Goal: Navigation & Orientation: Find specific page/section

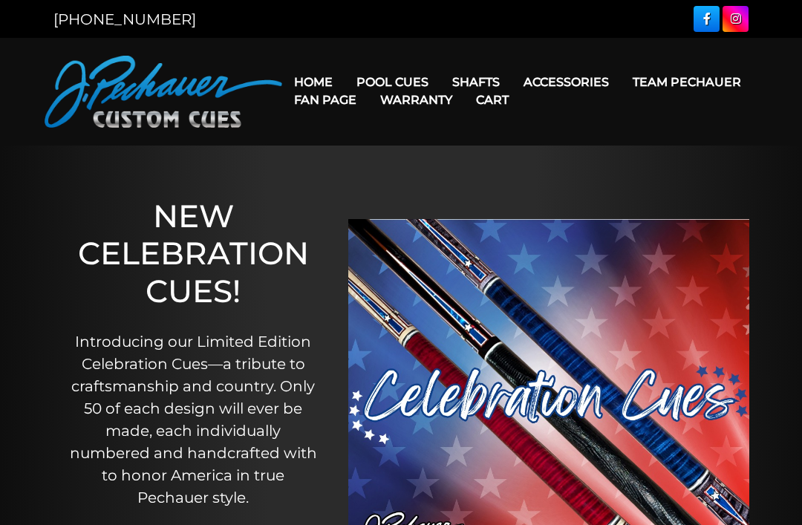
click at [561, 177] on link "Cases" at bounding box center [593, 166] width 160 height 21
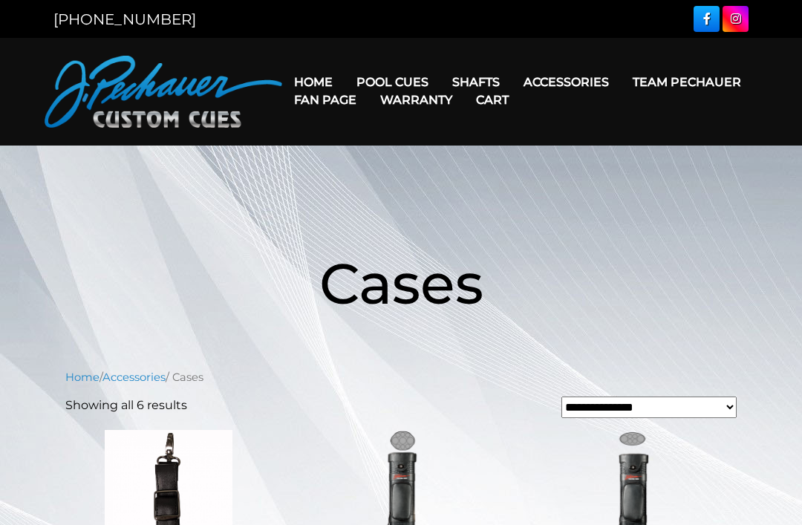
click at [368, 85] on link "Fan Page" at bounding box center [325, 100] width 86 height 38
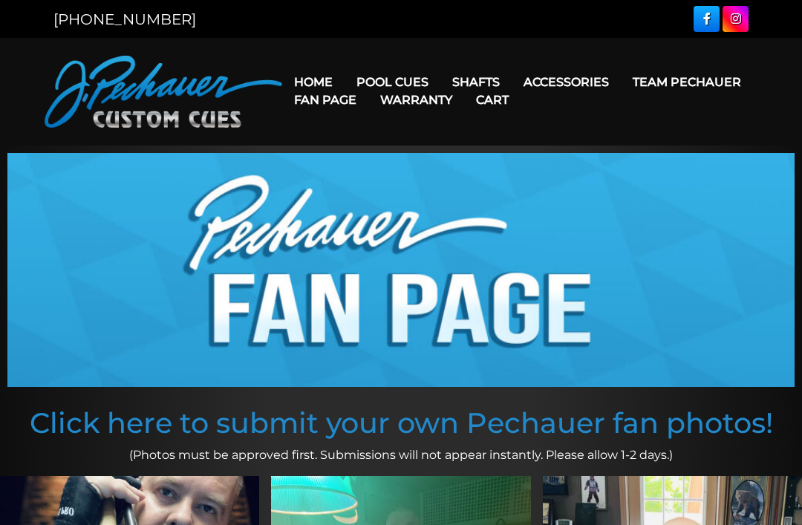
click at [512, 105] on link "Rogue 2 Carbon Fiber Shaft" at bounding box center [570, 103] width 256 height 21
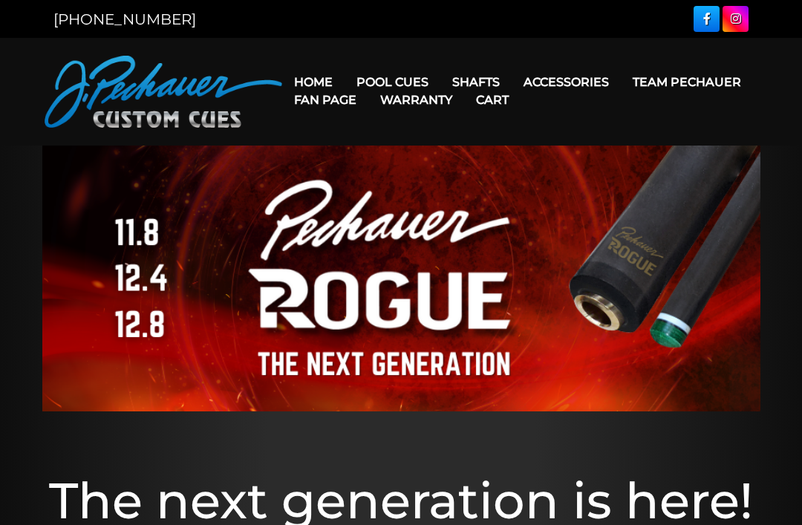
click at [411, 282] on link "Break & Jump Cues" at bounding box center [437, 271] width 183 height 21
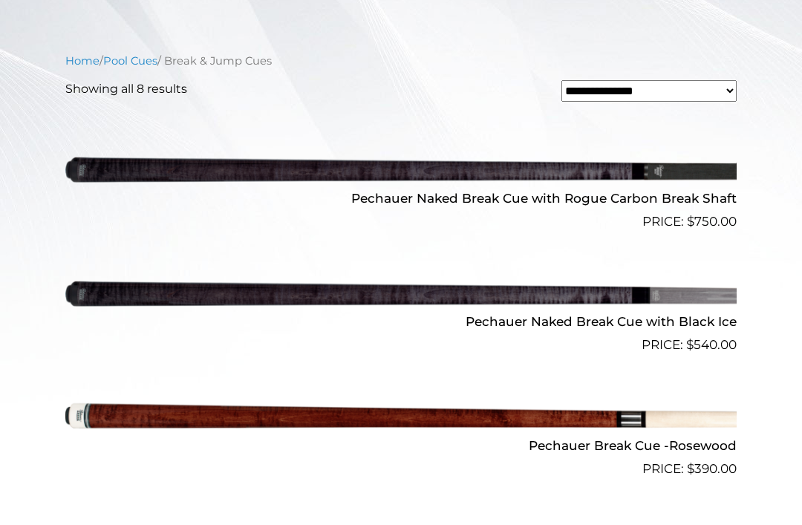
scroll to position [451, 0]
click at [122, 277] on img at bounding box center [400, 293] width 671 height 111
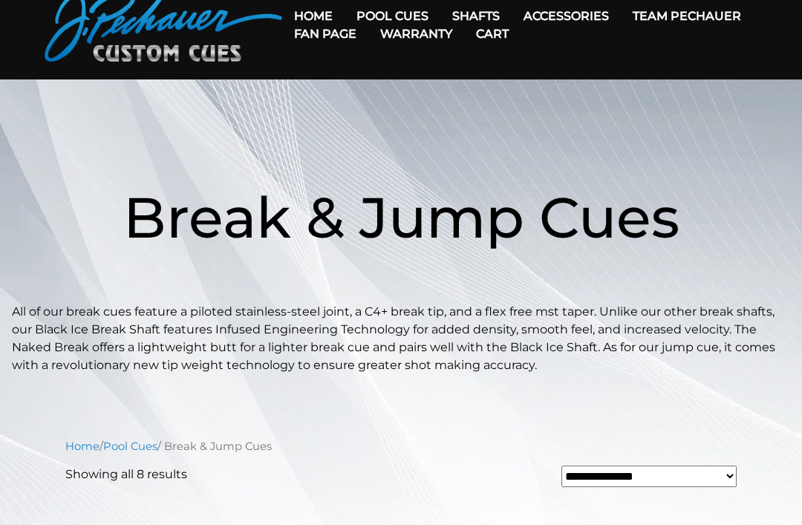
scroll to position [0, 0]
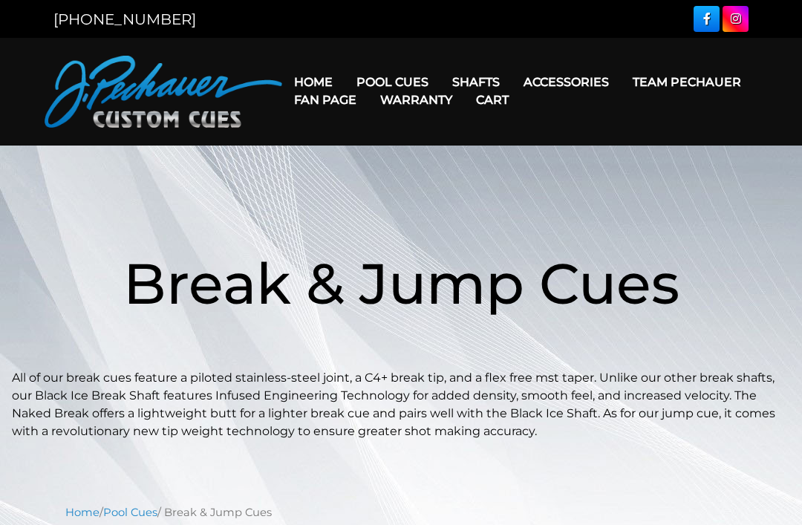
click at [621, 88] on link "Team Pechauer" at bounding box center [687, 82] width 132 height 38
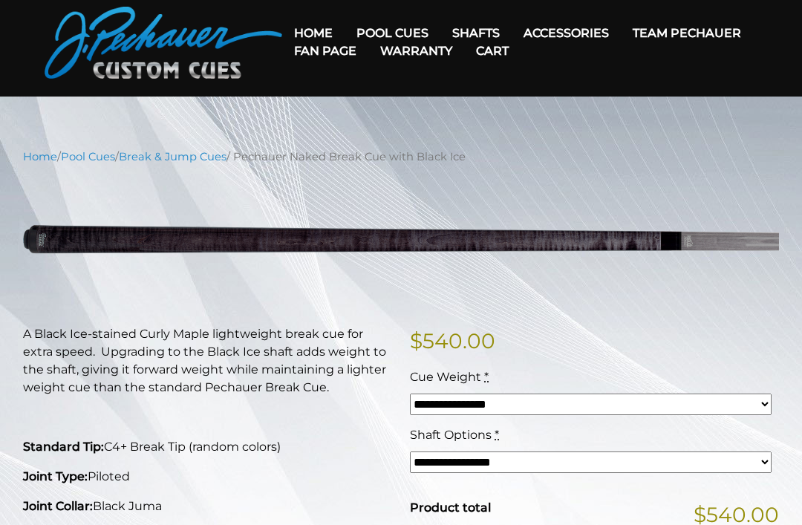
scroll to position [42, 0]
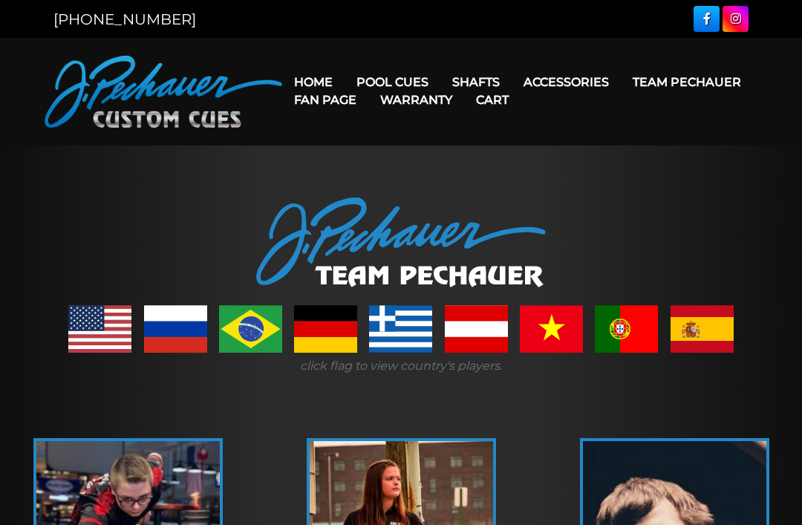
click at [621, 88] on link "Team Pechauer" at bounding box center [687, 82] width 132 height 38
click at [400, 156] on link "Pro Series (R) – NEW" at bounding box center [437, 145] width 183 height 21
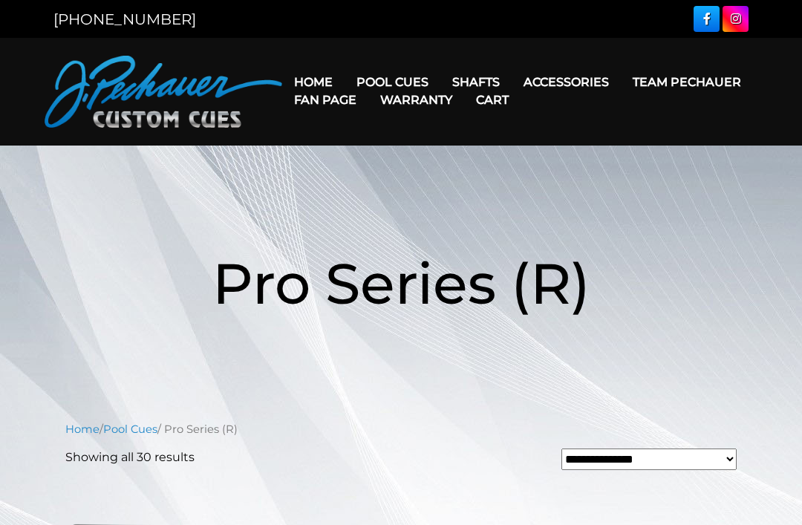
click at [396, 134] on link "JP Series (T) – NEW" at bounding box center [437, 124] width 183 height 21
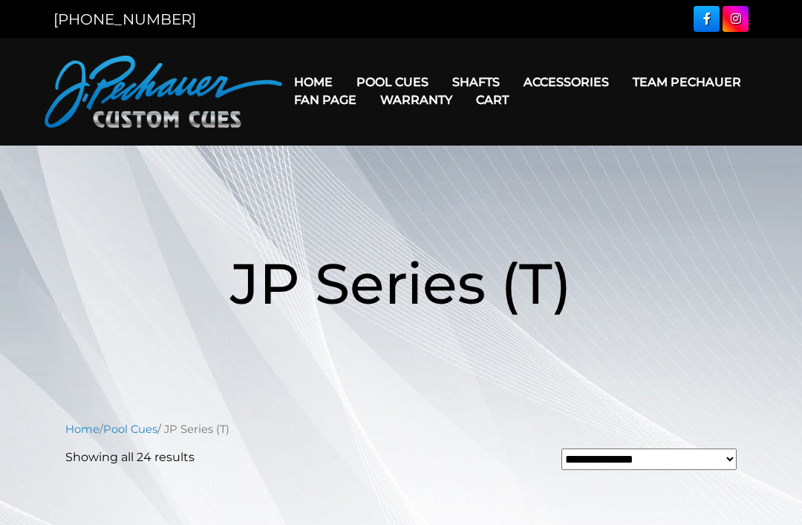
click at [388, 177] on link "Champion Collection" at bounding box center [437, 166] width 183 height 21
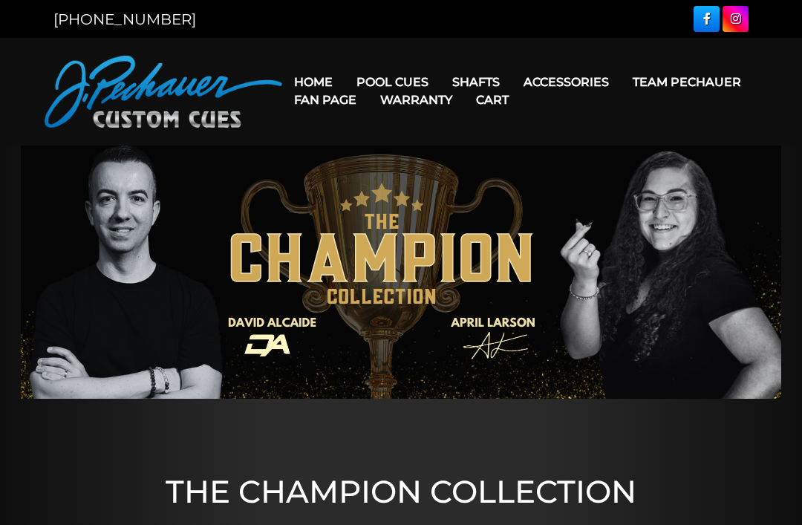
click at [380, 198] on link "Cues for a Cause" at bounding box center [437, 187] width 183 height 21
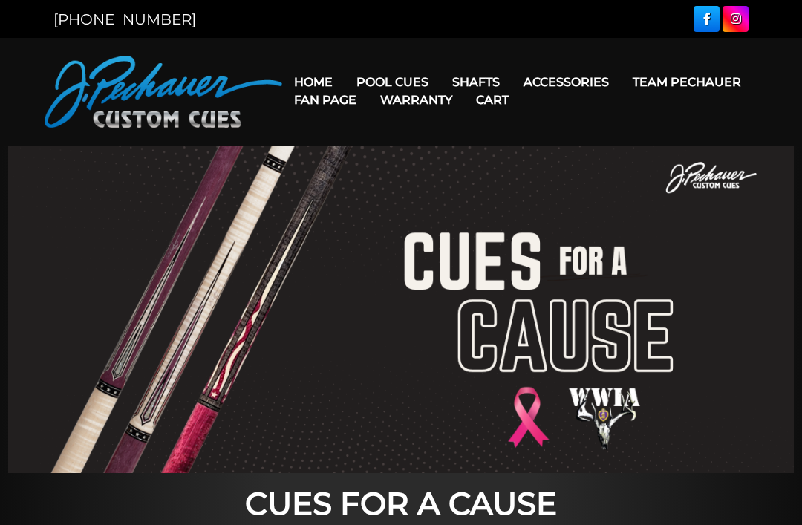
click at [377, 101] on link "Celebration Cue" at bounding box center [437, 103] width 183 height 21
